Goal: Information Seeking & Learning: Learn about a topic

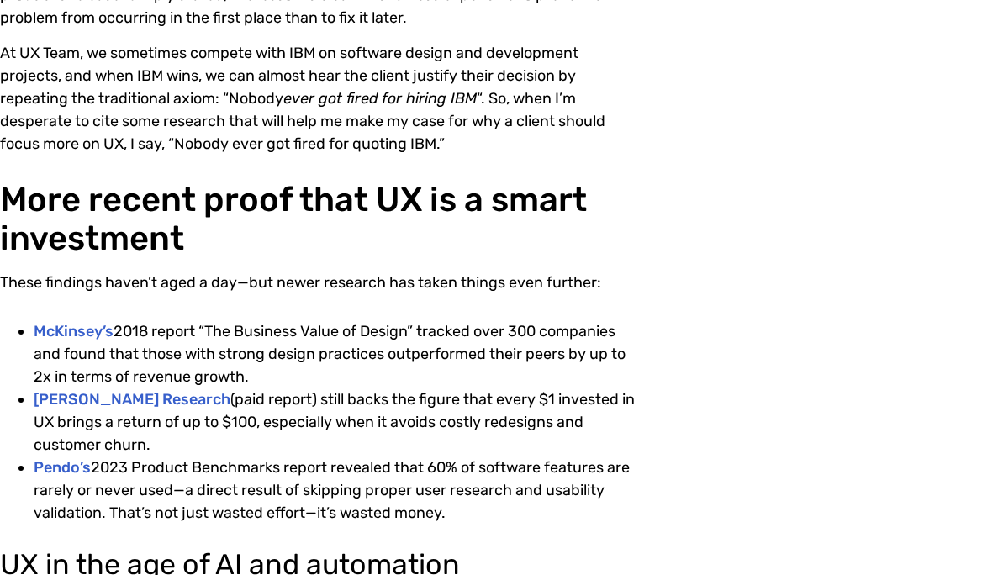
scroll to position [1056, 0]
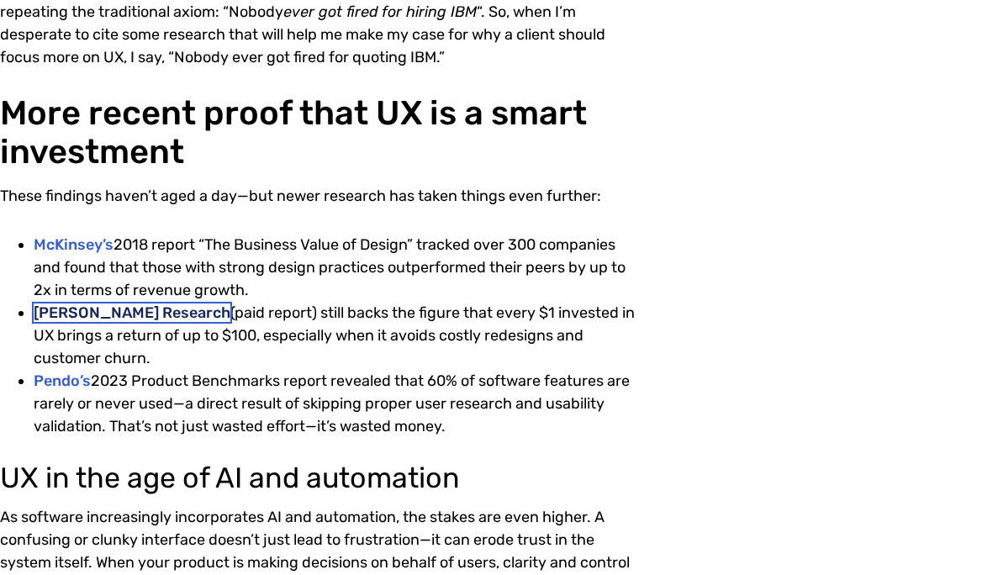
click at [148, 316] on link "[PERSON_NAME] Research" at bounding box center [132, 313] width 197 height 19
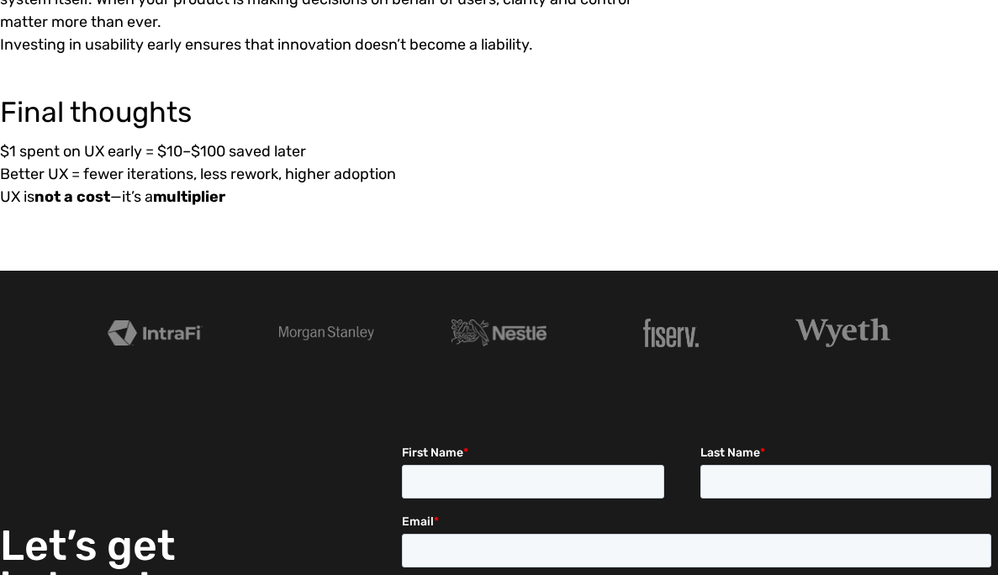
scroll to position [1620, 0]
click at [241, 185] on p "$1 spent on UX early = $10–$100 saved later Better UX = fewer iterations, less …" at bounding box center [320, 174] width 640 height 68
